Goal: Browse casually

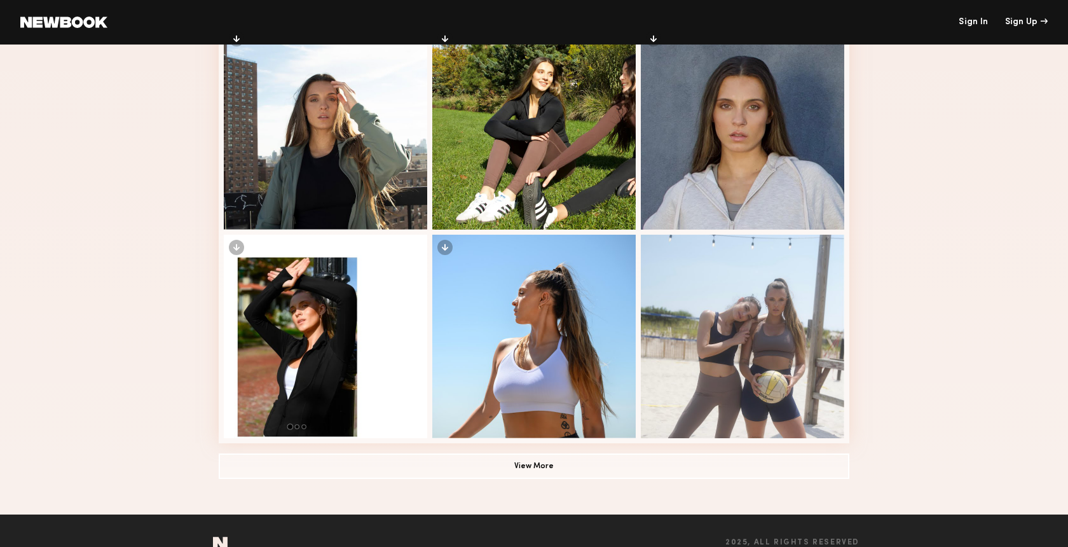
scroll to position [734, 0]
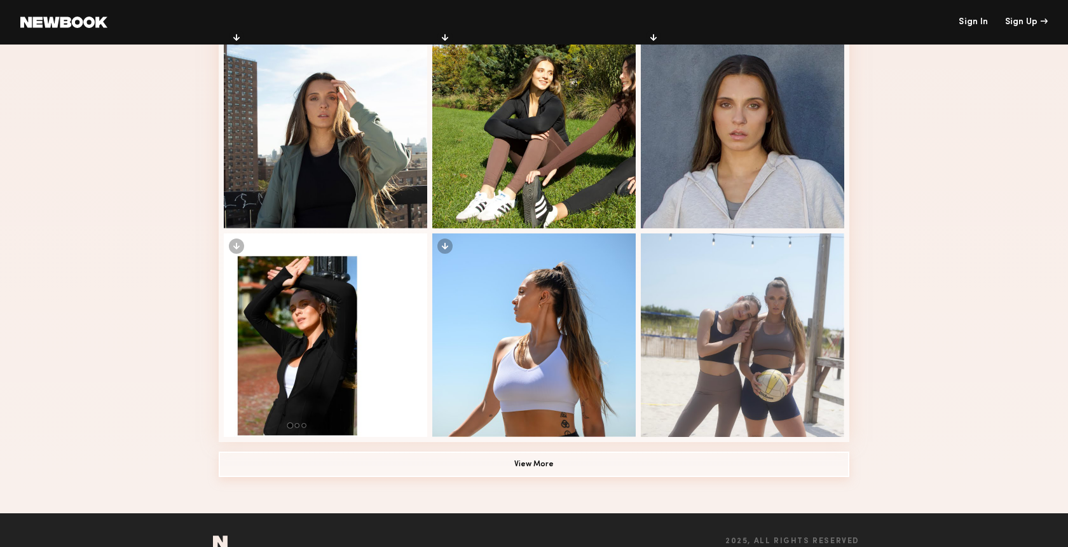
click at [539, 460] on button "View More" at bounding box center [534, 463] width 631 height 25
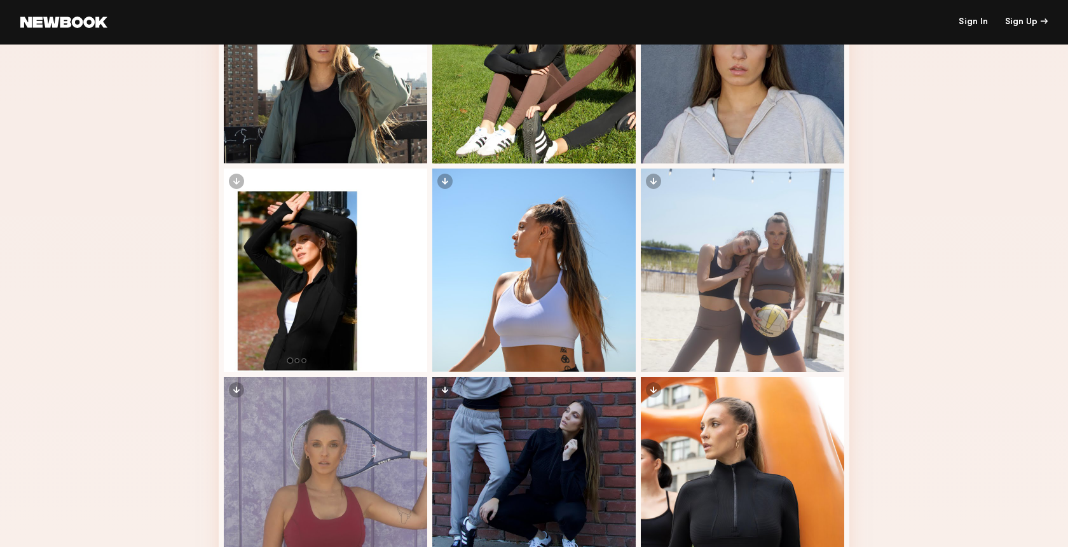
scroll to position [775, 0]
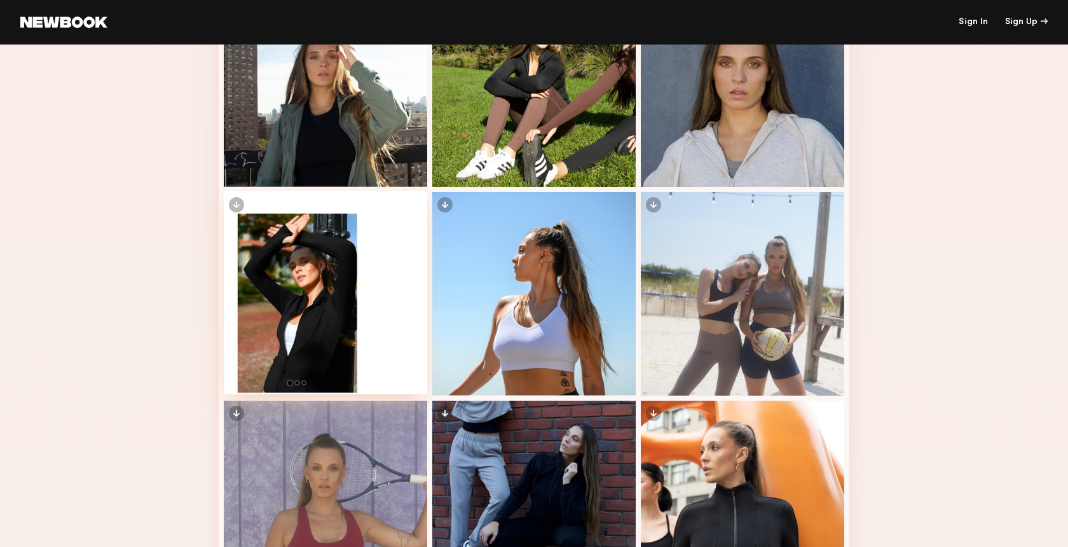
click at [304, 262] on div at bounding box center [325, 292] width 203 height 203
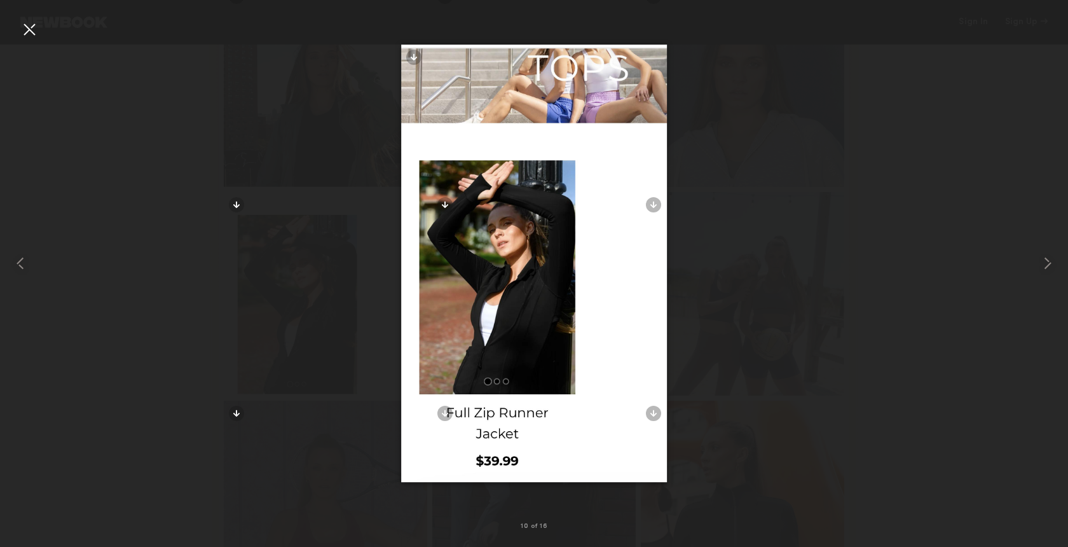
click at [895, 420] on div at bounding box center [534, 263] width 1068 height 486
click at [149, 284] on div at bounding box center [534, 263] width 1068 height 486
click at [30, 32] on div at bounding box center [29, 29] width 20 height 20
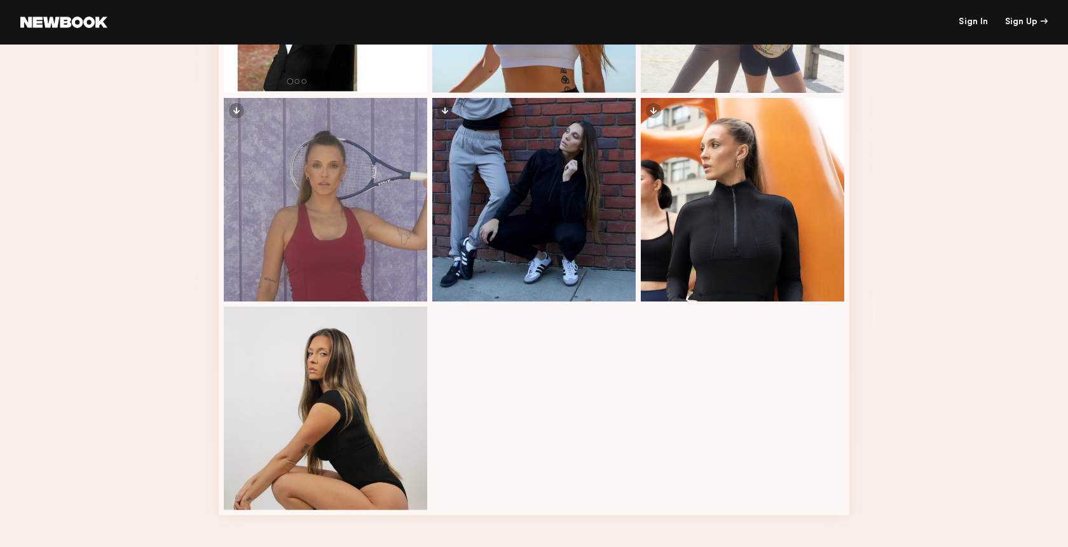
scroll to position [1078, 0]
click at [285, 386] on div at bounding box center [325, 405] width 203 height 203
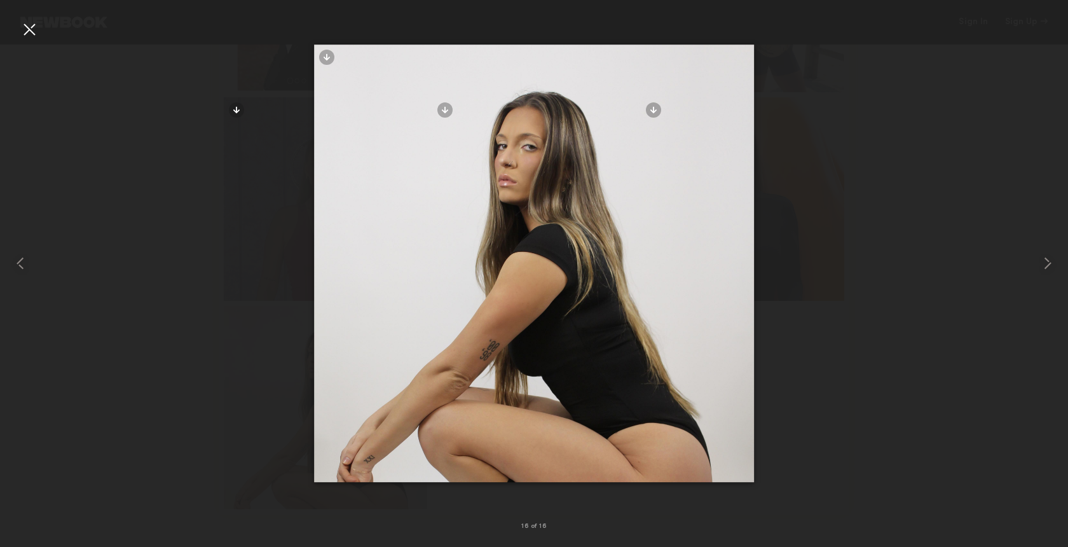
click at [259, 265] on div at bounding box center [534, 263] width 1068 height 486
click at [33, 34] on div at bounding box center [29, 29] width 20 height 20
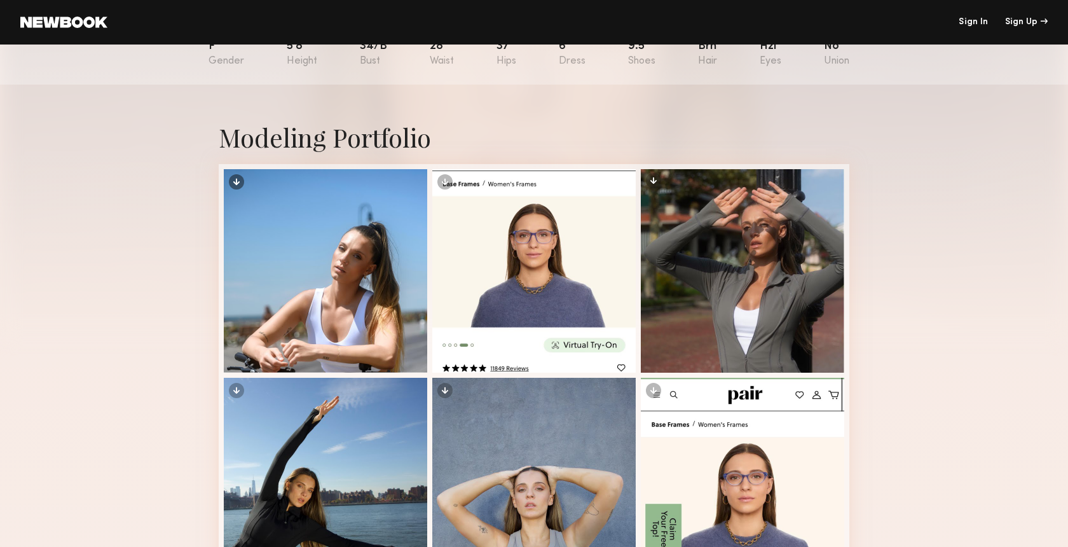
scroll to position [0, 0]
